Goal: Information Seeking & Learning: Learn about a topic

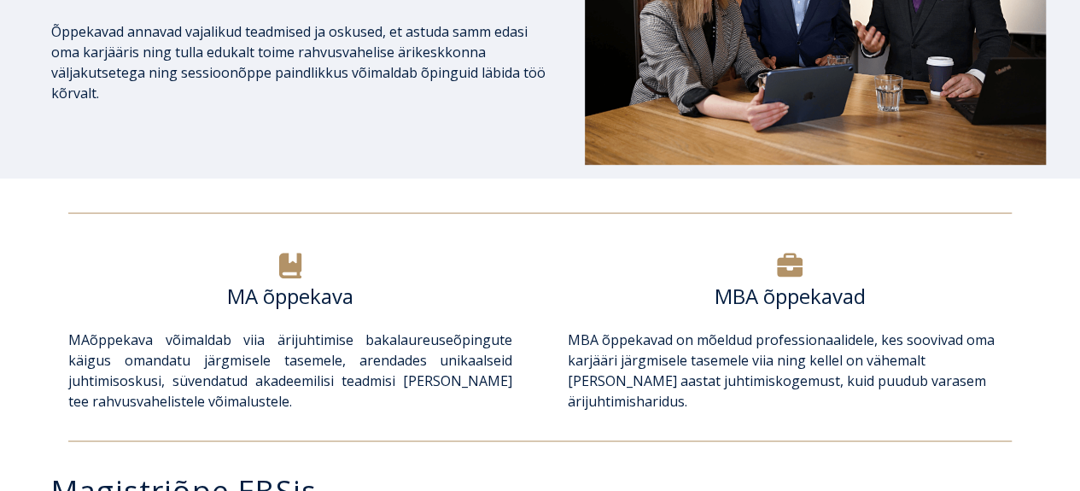
scroll to position [441, 0]
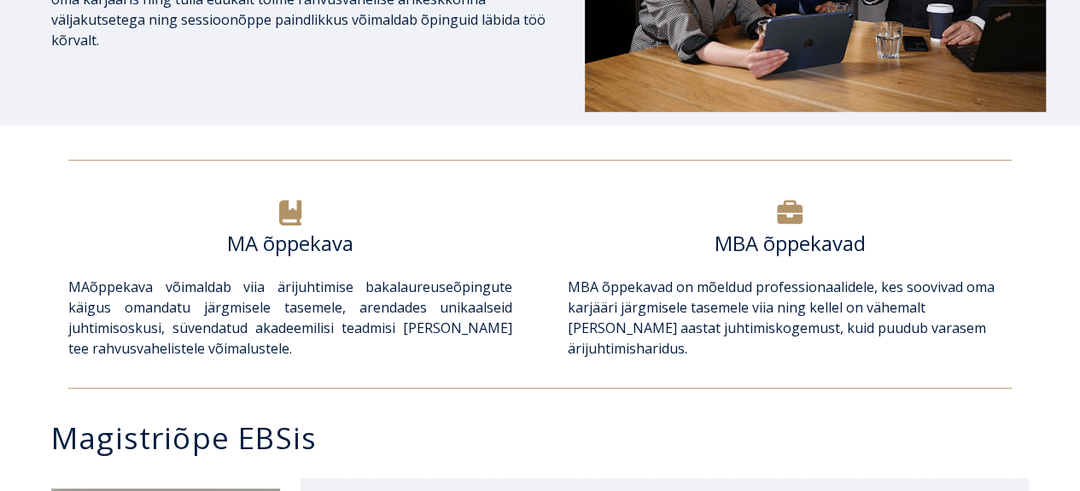
click at [784, 317] on p "MBA õppekavad on mõeldud professionaalidele, kes soovivad oma karjääri järgmise…" at bounding box center [790, 318] width 444 height 82
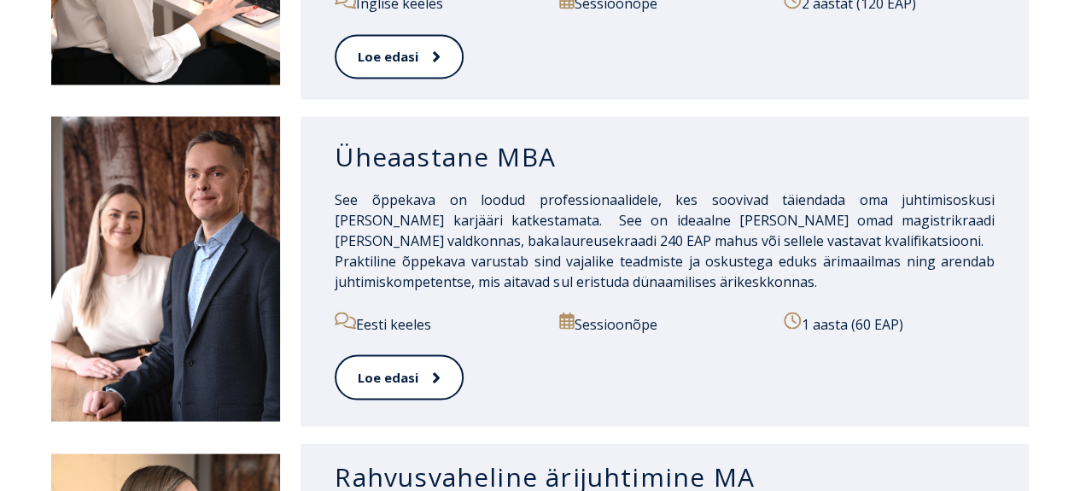
scroll to position [1506, 0]
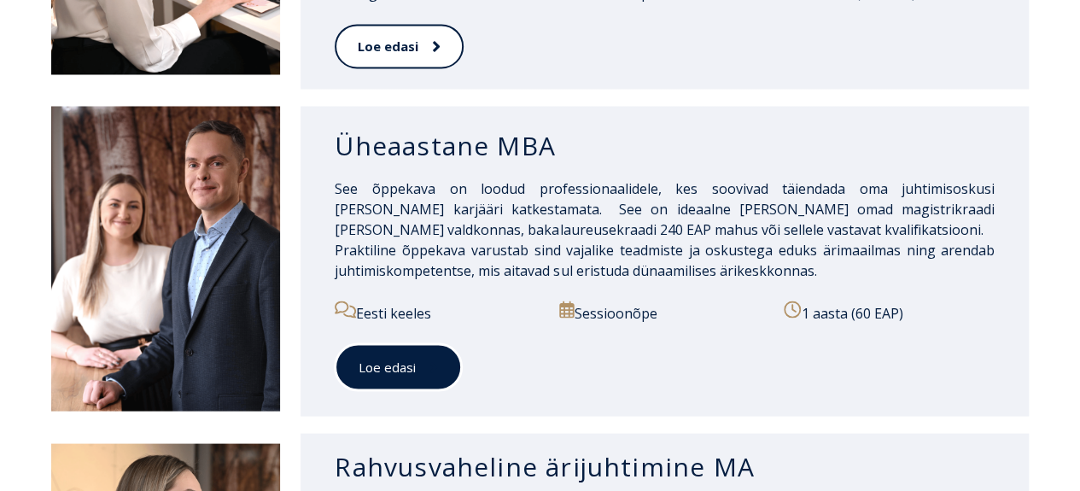
click at [387, 343] on link "Loe edasi" at bounding box center [398, 366] width 127 height 47
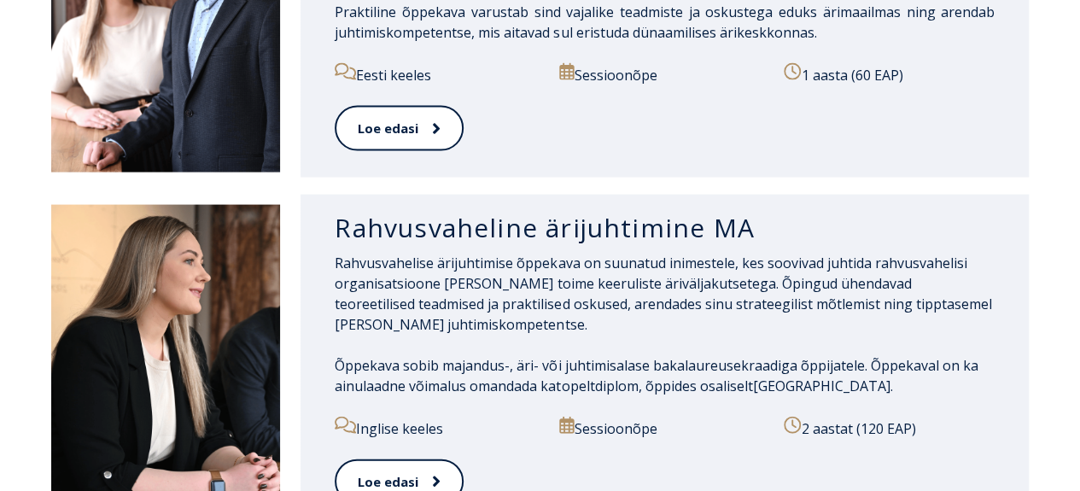
scroll to position [1749, 0]
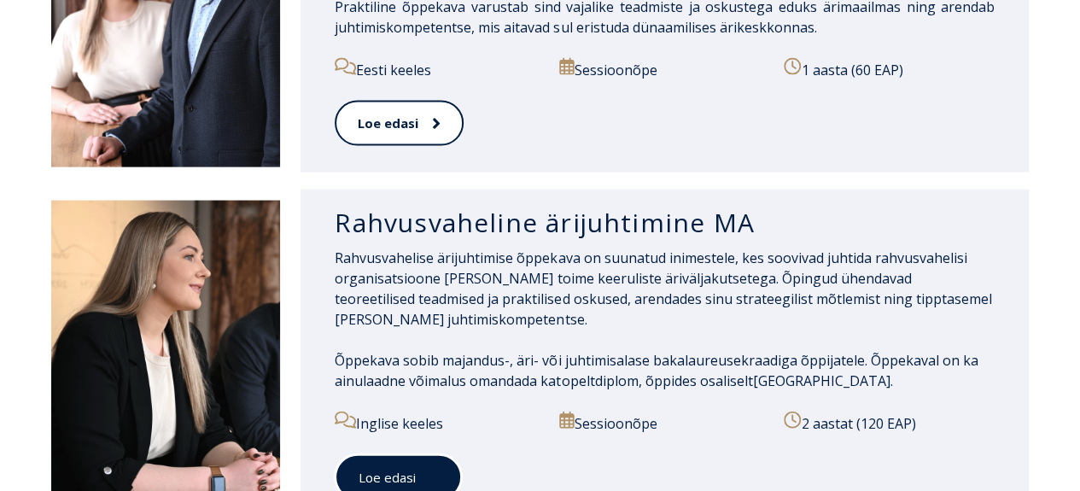
click at [397, 454] on link "Loe edasi" at bounding box center [398, 477] width 127 height 47
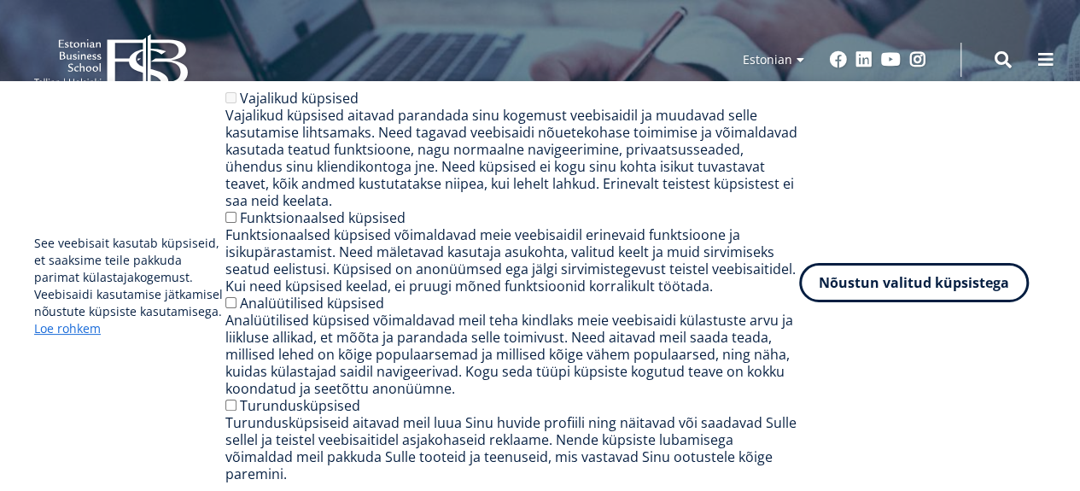
click at [908, 293] on button "Nõustun valitud küpsistega" at bounding box center [914, 282] width 230 height 39
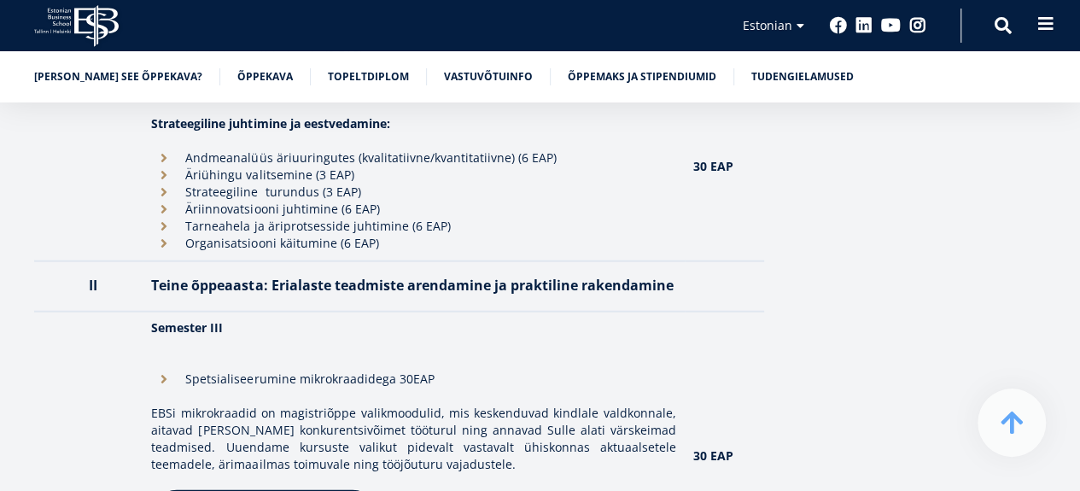
scroll to position [1979, 0]
